Goal: Task Accomplishment & Management: Manage account settings

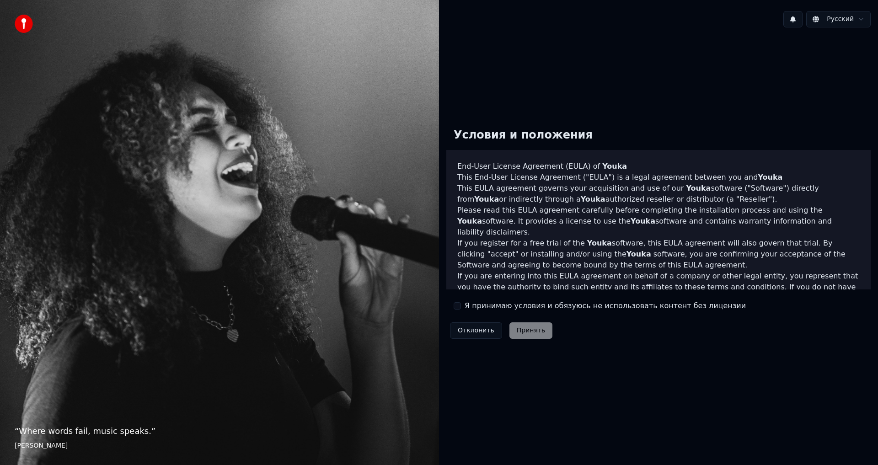
click at [458, 306] on button "Я принимаю условия и обязуюсь не использовать контент без лицензии" at bounding box center [457, 305] width 7 height 7
click at [526, 330] on button "Принять" at bounding box center [530, 330] width 43 height 16
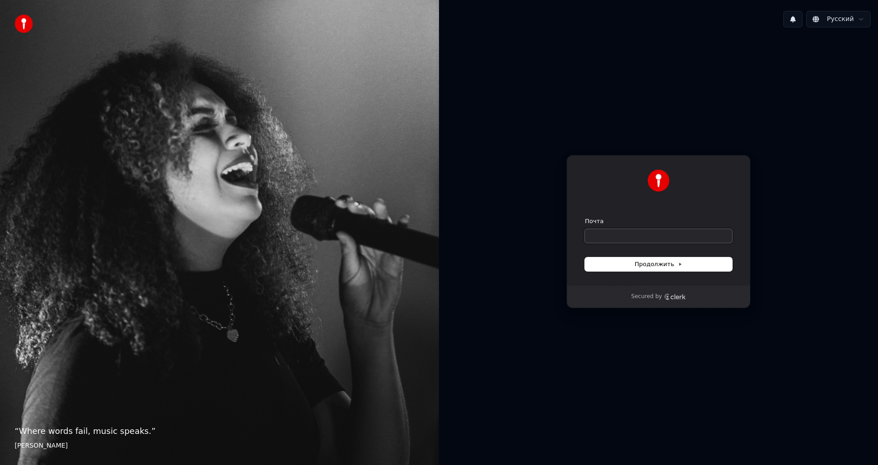
click at [617, 232] on input "Почта" at bounding box center [658, 236] width 147 height 14
type input "*"
click at [674, 265] on span "Продолжить" at bounding box center [659, 264] width 48 height 8
type input "**********"
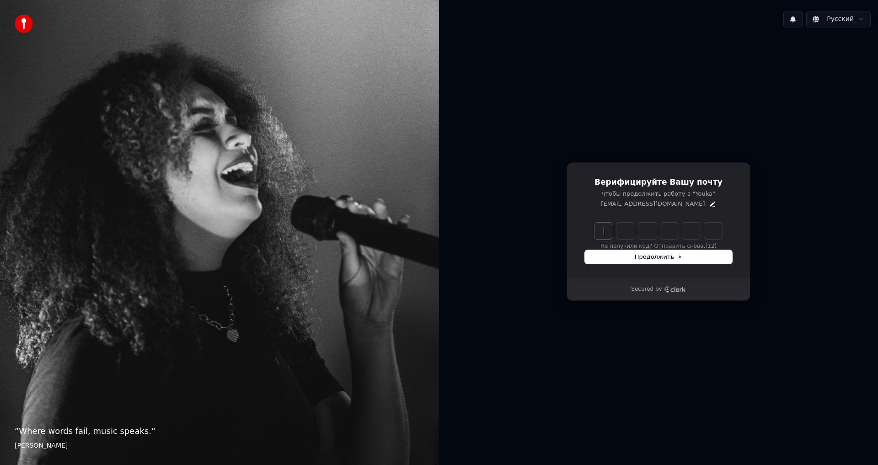
click at [603, 232] on input "Enter verification code" at bounding box center [658, 231] width 128 height 16
type input "******"
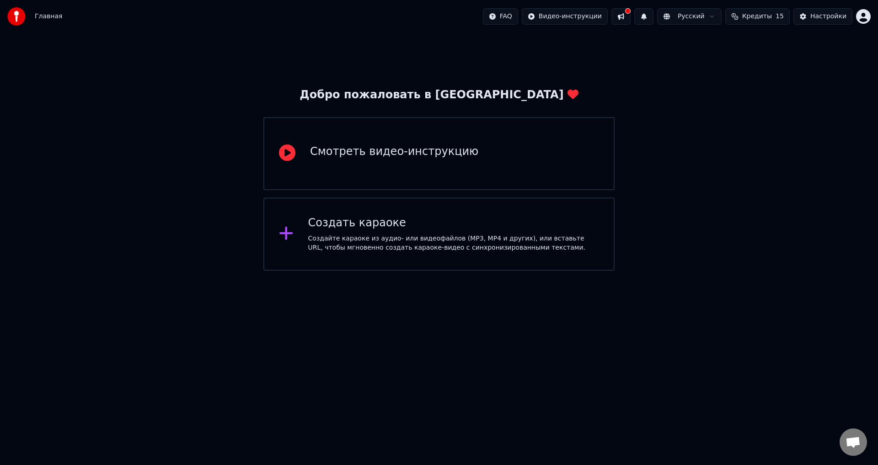
click at [772, 17] on span "Кредиты" at bounding box center [757, 16] width 30 height 9
click at [708, 43] on th "Пополнить" at bounding box center [706, 43] width 44 height 18
click at [815, 15] on div "Настройки" at bounding box center [828, 16] width 36 height 9
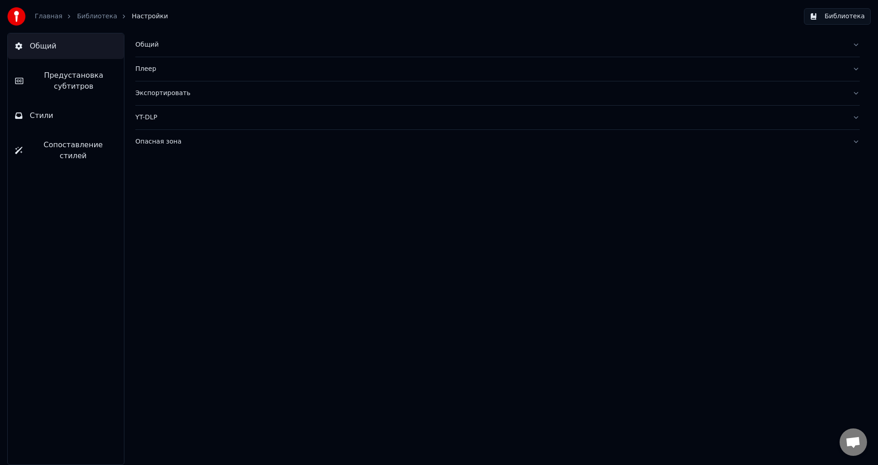
click at [78, 83] on span "Предустановка субтитров" at bounding box center [74, 81] width 86 height 22
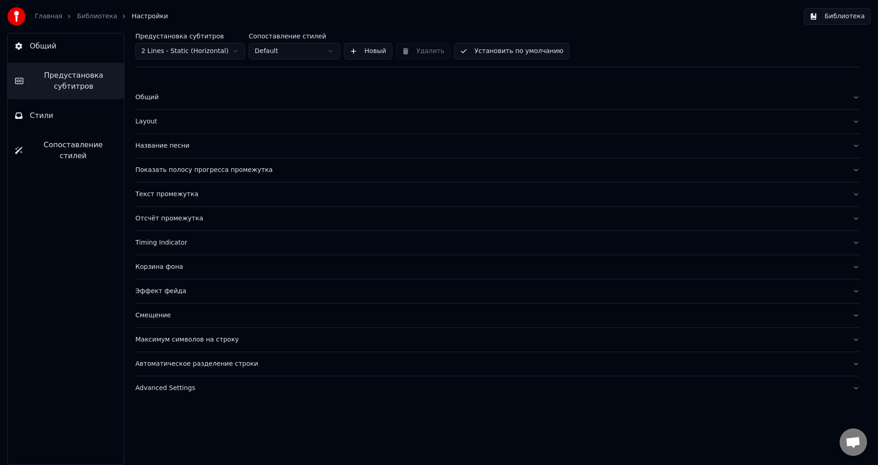
click at [70, 113] on button "Стили" at bounding box center [66, 116] width 116 height 26
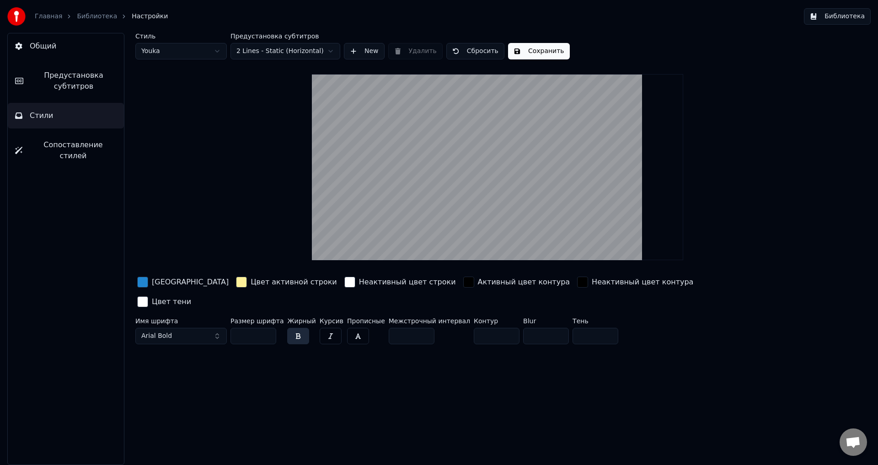
click at [95, 15] on link "Библиотека" at bounding box center [97, 16] width 40 height 9
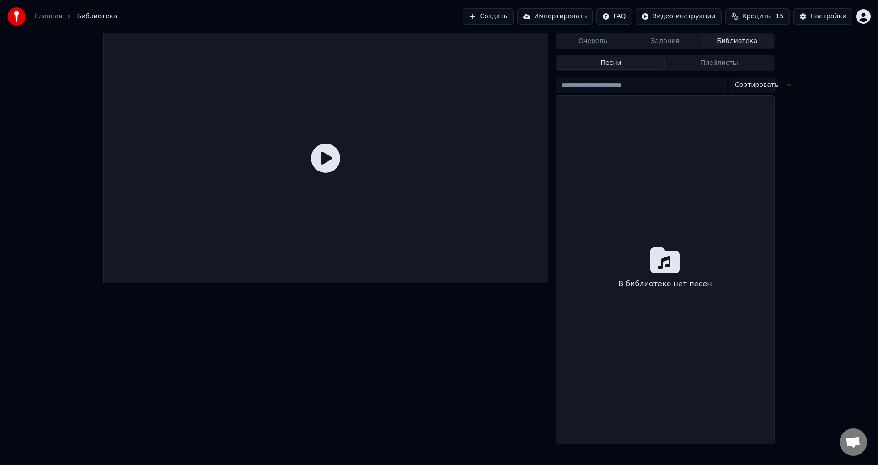
click at [47, 17] on link "Главная" at bounding box center [48, 16] width 27 height 9
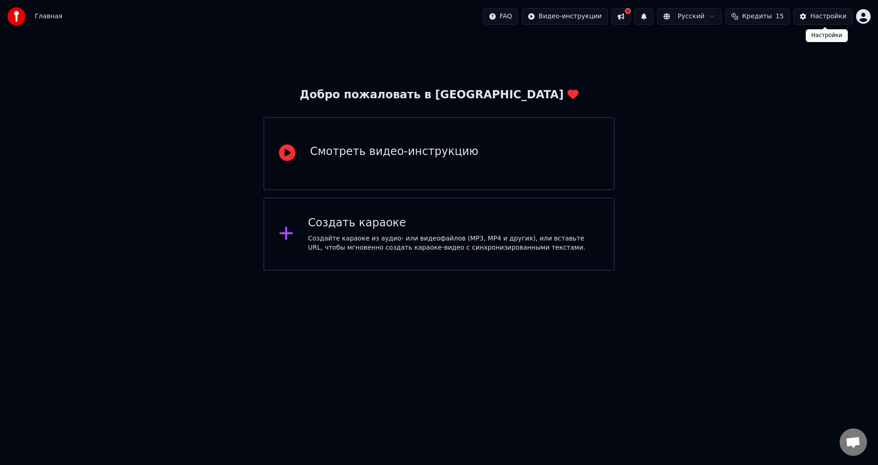
click at [819, 18] on div "Настройки" at bounding box center [828, 16] width 36 height 9
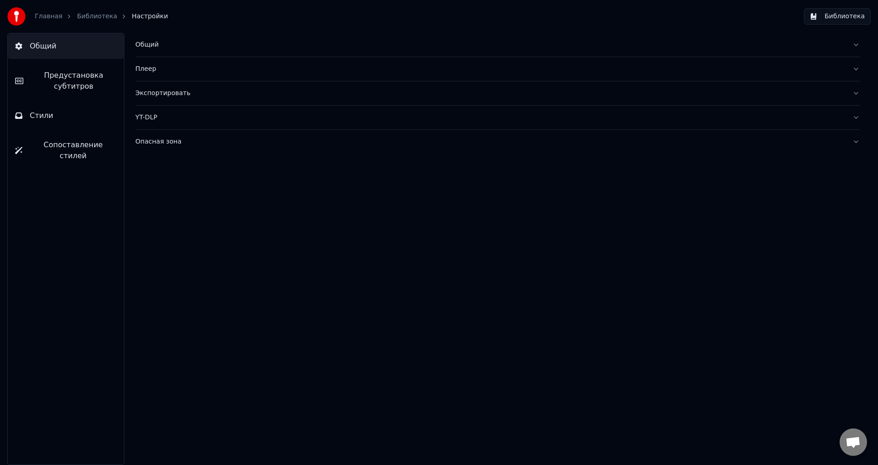
click at [88, 18] on link "Библиотека" at bounding box center [97, 16] width 40 height 9
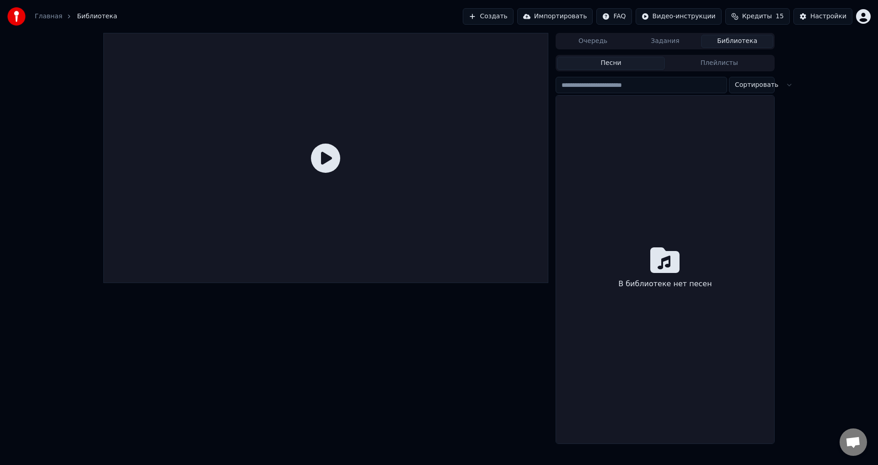
click at [863, 18] on html "Главная Библиотека Создать Импортировать FAQ Видео-инструкции Кредиты 15 Настро…" at bounding box center [439, 232] width 878 height 465
click at [796, 54] on span "Оплата" at bounding box center [801, 58] width 25 height 9
